Goal: Communication & Community: Participate in discussion

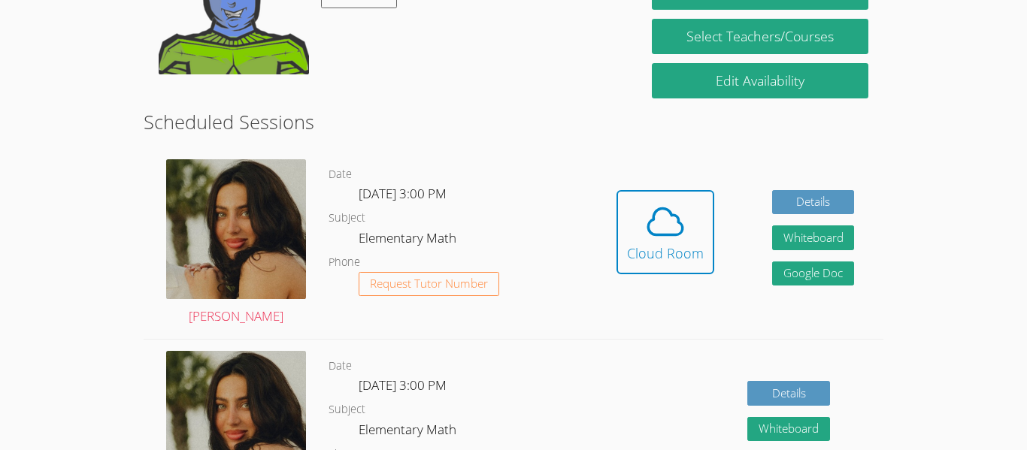
scroll to position [324, 0]
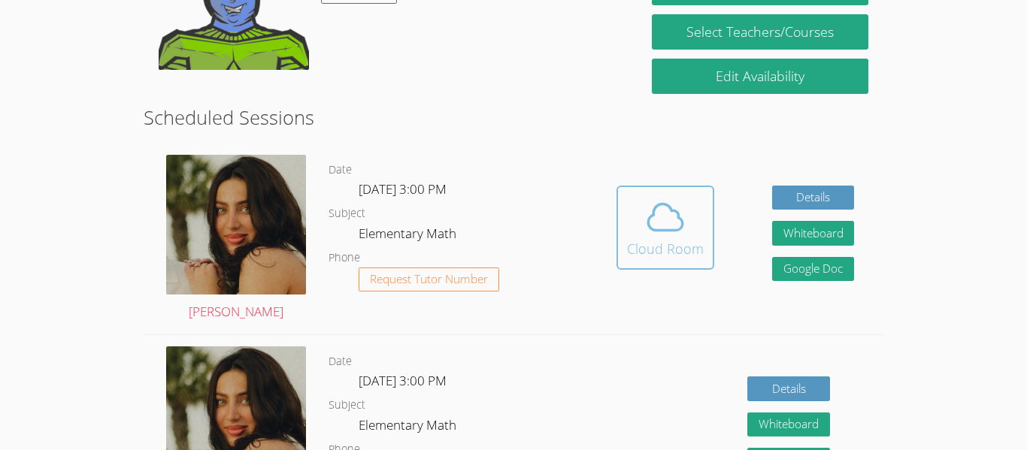
click at [671, 255] on div "Cloud Room" at bounding box center [665, 248] width 77 height 21
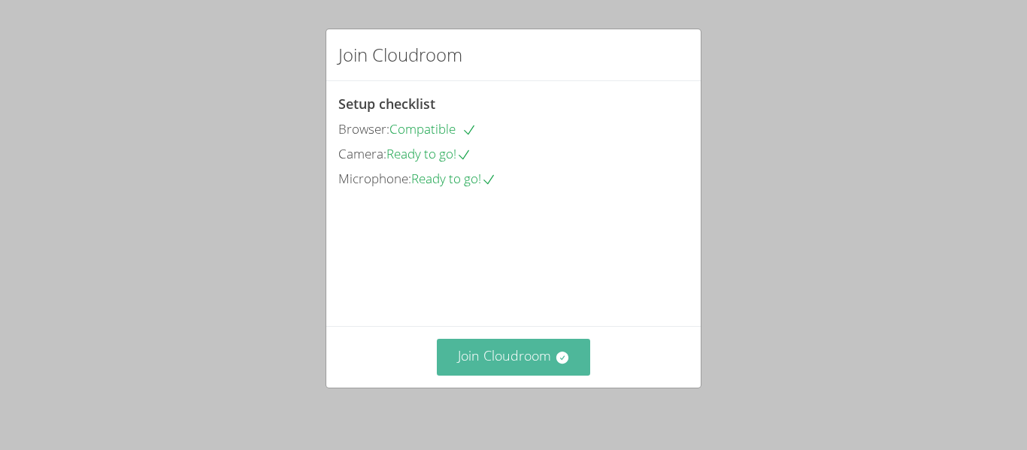
click at [489, 345] on button "Join Cloudroom" at bounding box center [514, 357] width 154 height 37
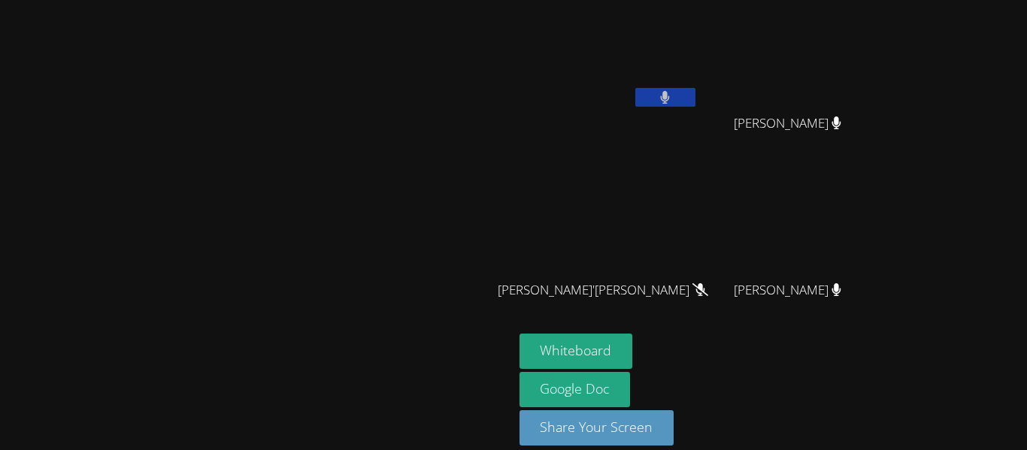
click at [369, 344] on video at bounding box center [257, 203] width 226 height 282
click at [369, 283] on video at bounding box center [257, 203] width 226 height 282
click at [698, 78] on video at bounding box center [608, 56] width 179 height 101
click at [633, 342] on button "Whiteboard" at bounding box center [576, 351] width 114 height 35
click at [698, 82] on video at bounding box center [608, 56] width 179 height 101
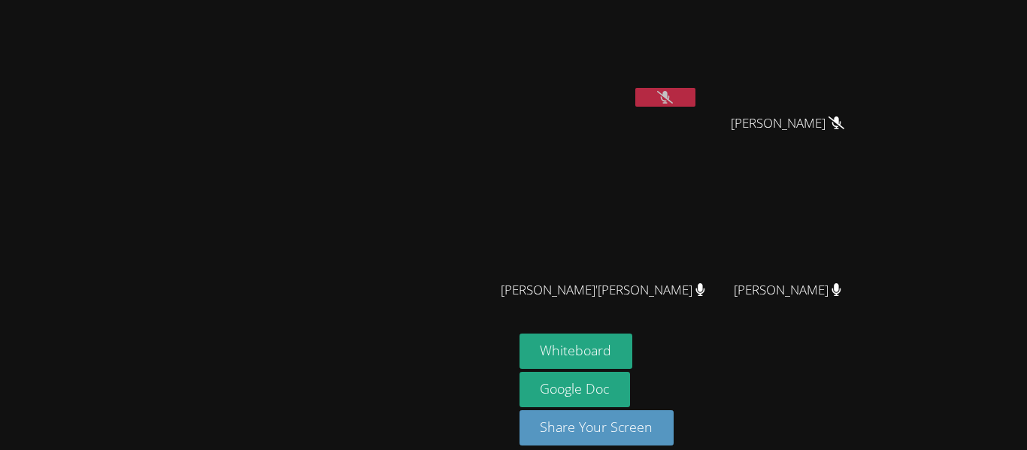
click at [695, 97] on button at bounding box center [665, 97] width 60 height 19
click at [670, 92] on icon at bounding box center [665, 97] width 9 height 13
click at [695, 88] on button at bounding box center [665, 97] width 60 height 19
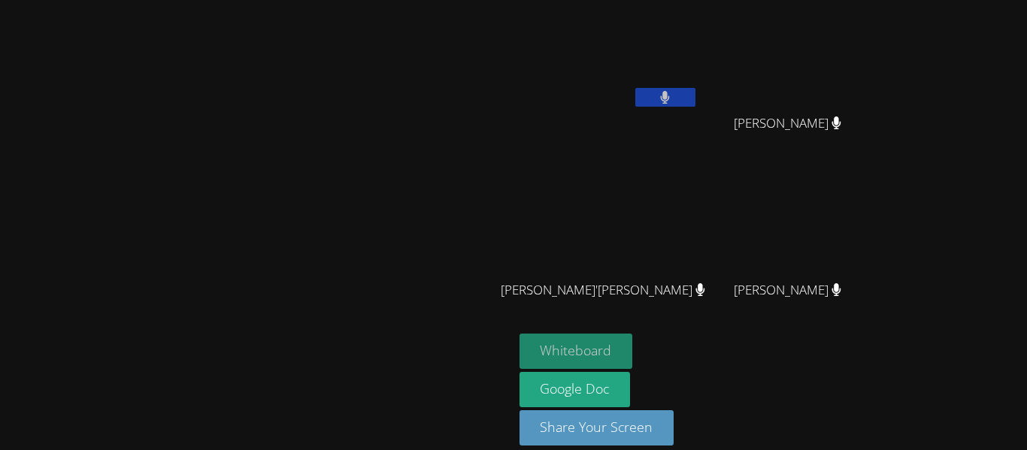
click at [633, 335] on button "Whiteboard" at bounding box center [576, 351] width 114 height 35
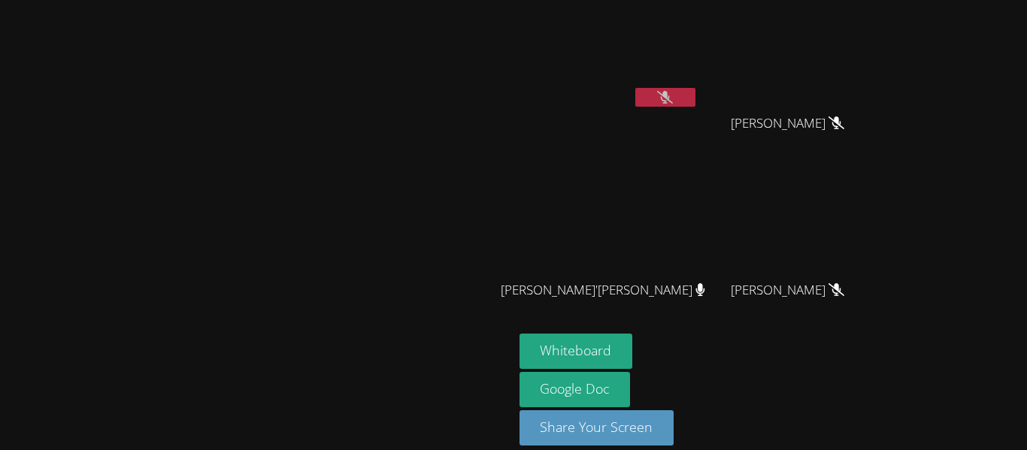
click at [673, 95] on icon at bounding box center [665, 97] width 16 height 13
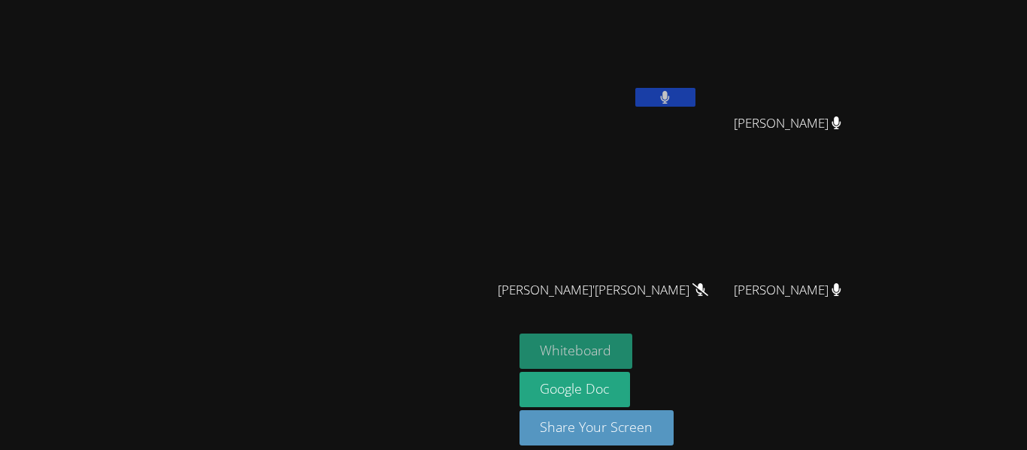
click at [633, 337] on button "Whiteboard" at bounding box center [576, 351] width 114 height 35
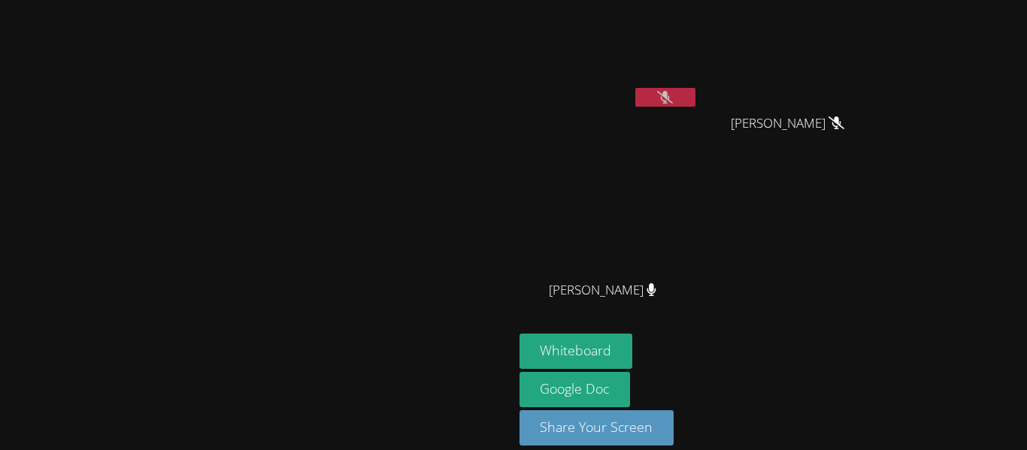
click at [695, 98] on button at bounding box center [665, 97] width 60 height 19
